Goal: Task Accomplishment & Management: Use online tool/utility

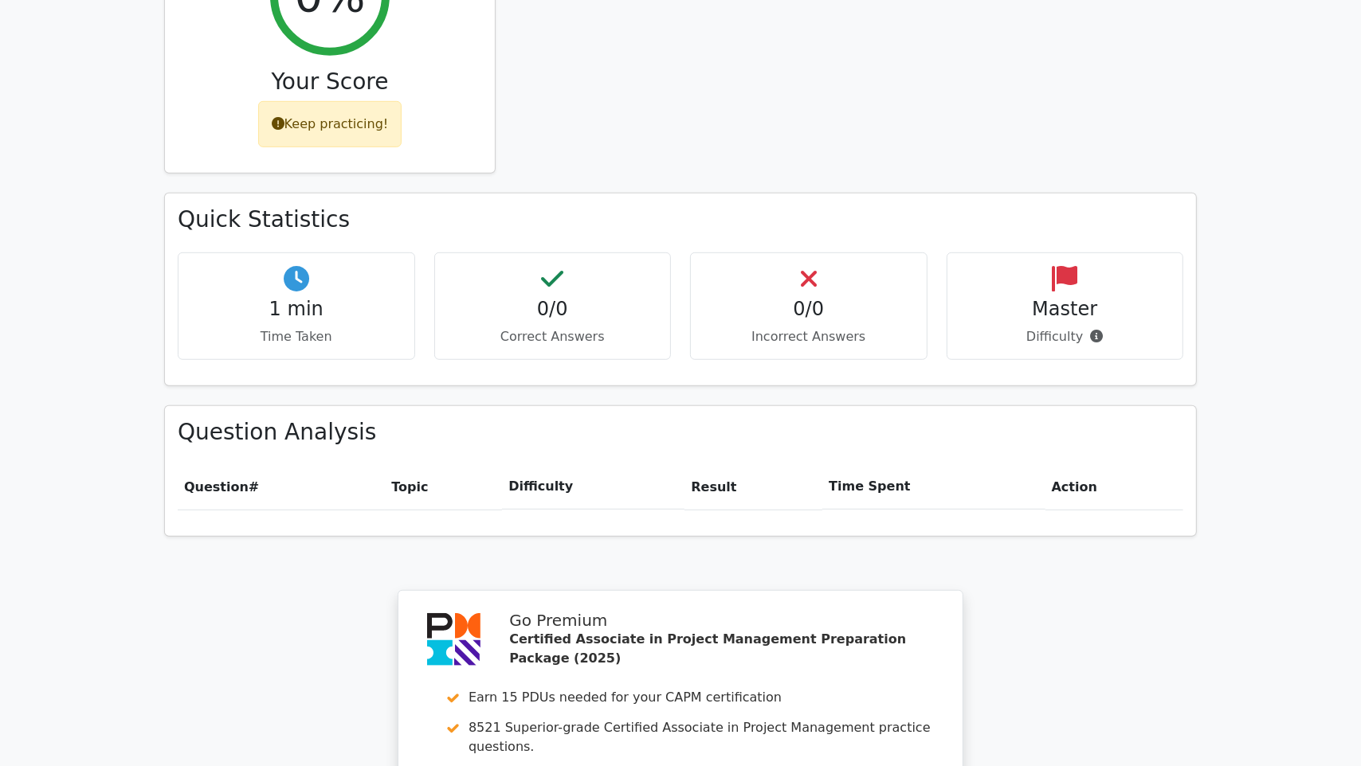
scroll to position [1195, 0]
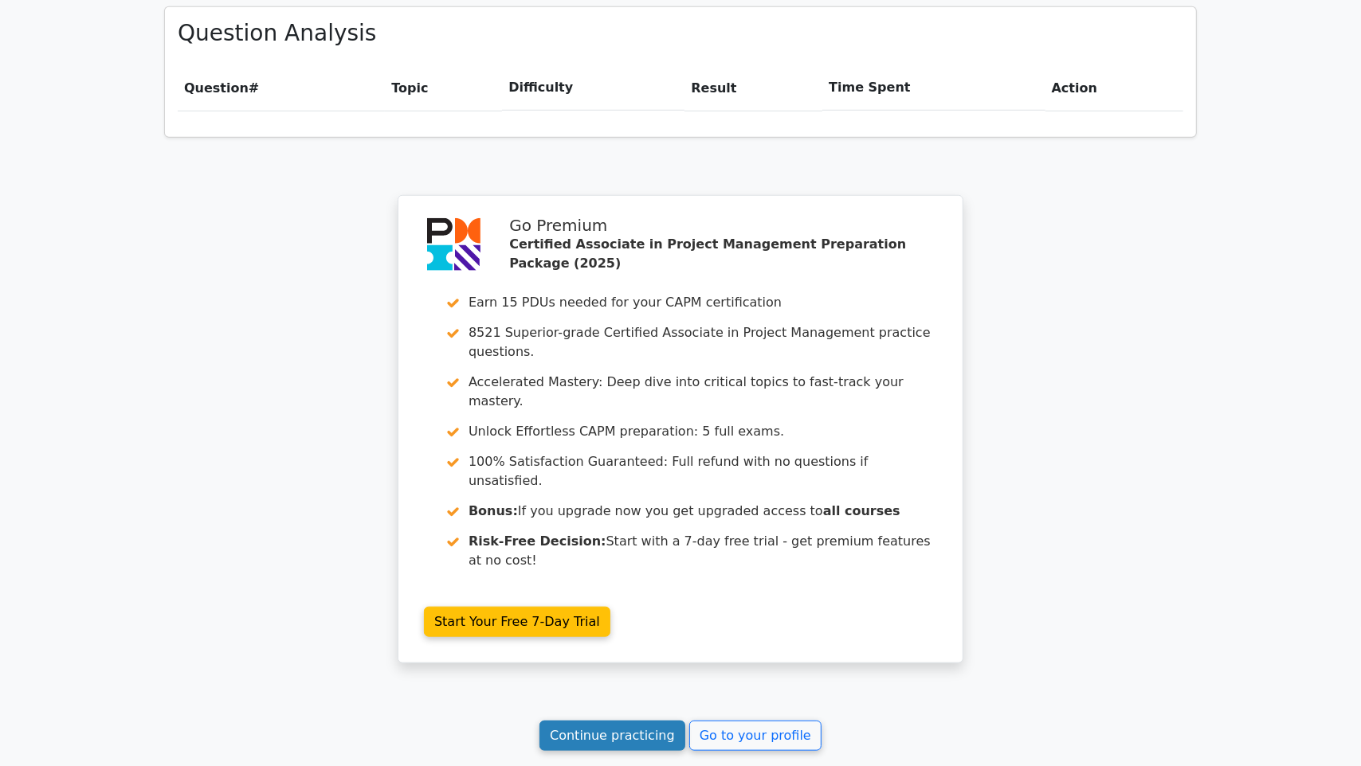
click at [626, 721] on link "Continue practicing" at bounding box center [612, 736] width 146 height 30
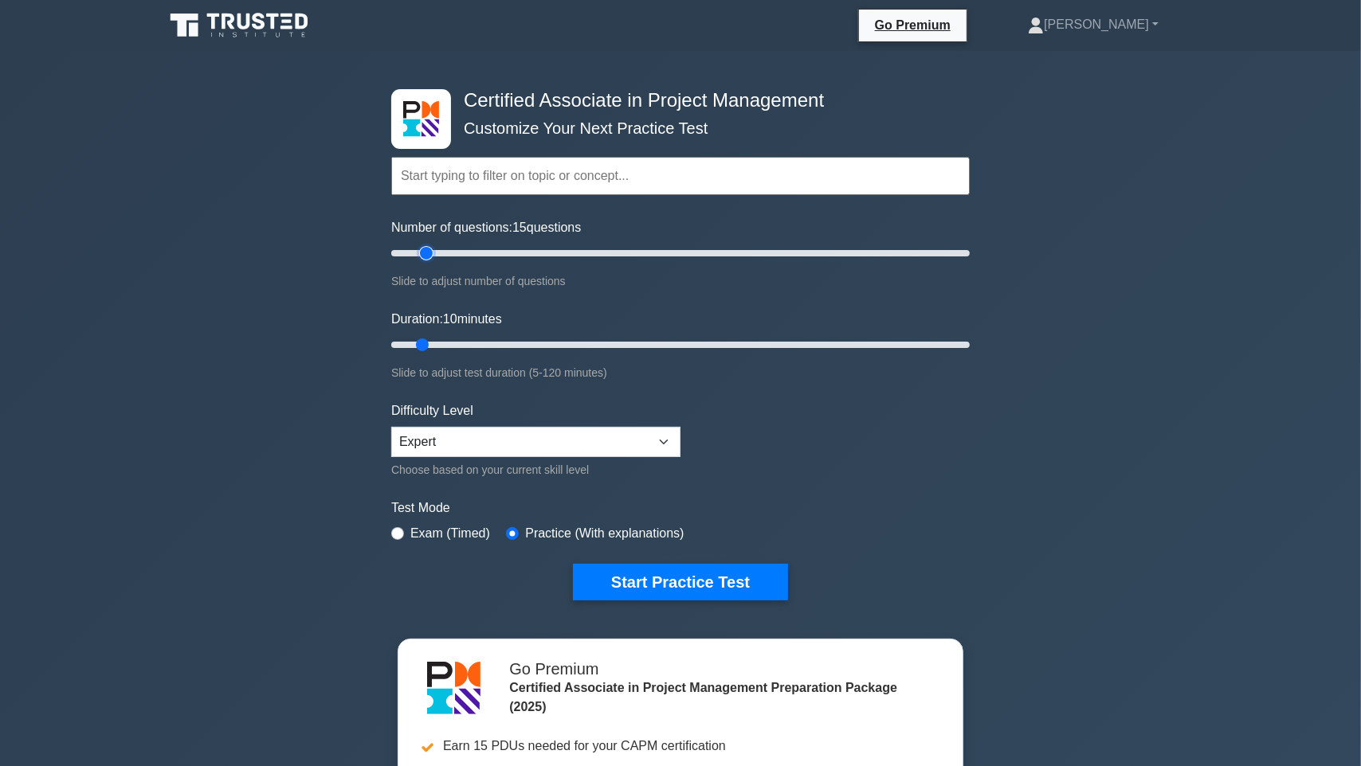
click at [425, 250] on input "Number of questions: 15 questions" at bounding box center [680, 253] width 578 height 19
type input "20"
click at [439, 252] on input "Number of questions: 15 questions" at bounding box center [680, 253] width 578 height 19
click at [440, 343] on input "Duration: 15 minutes" at bounding box center [680, 344] width 578 height 19
type input "20"
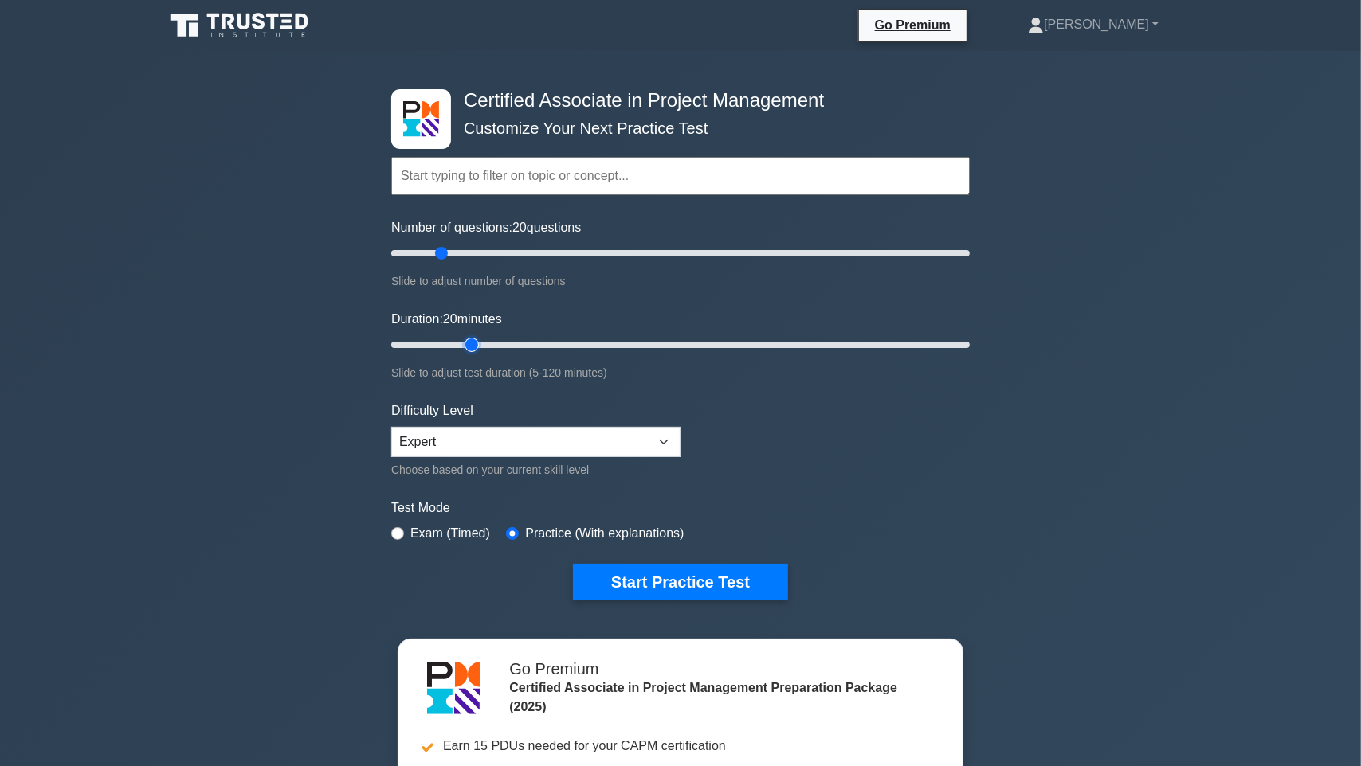
click at [459, 343] on input "Duration: 20 minutes" at bounding box center [680, 344] width 578 height 19
